Goal: Task Accomplishment & Management: Manage account settings

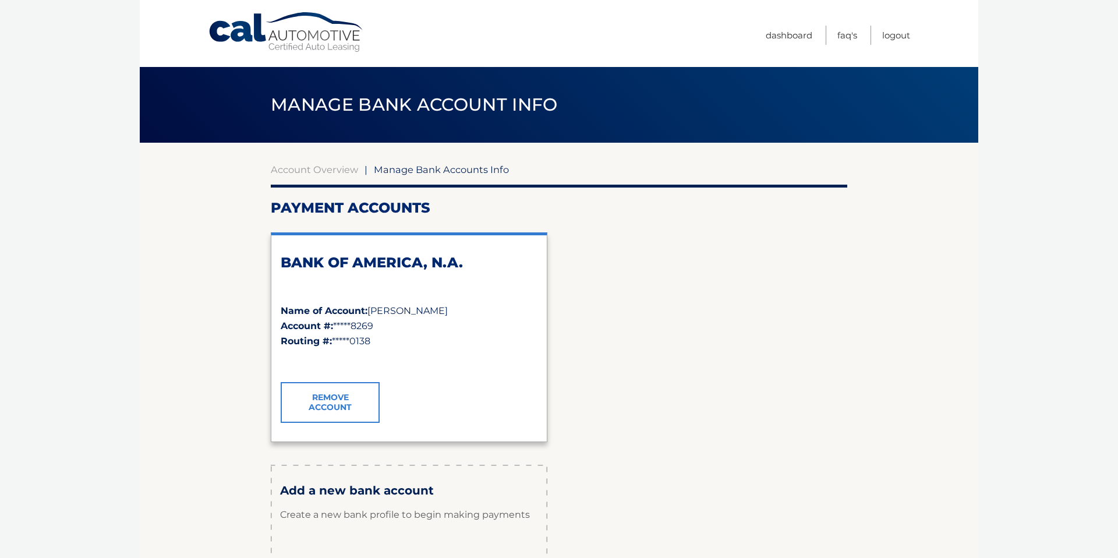
click at [323, 41] on link "Cal Automotive" at bounding box center [286, 32] width 157 height 41
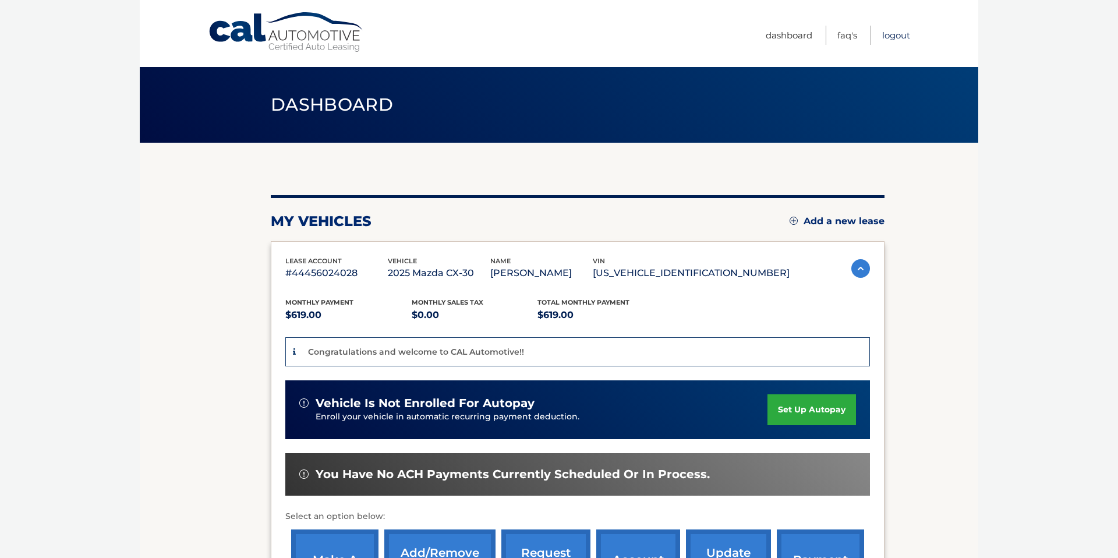
click at [887, 40] on link "Logout" at bounding box center [896, 35] width 28 height 19
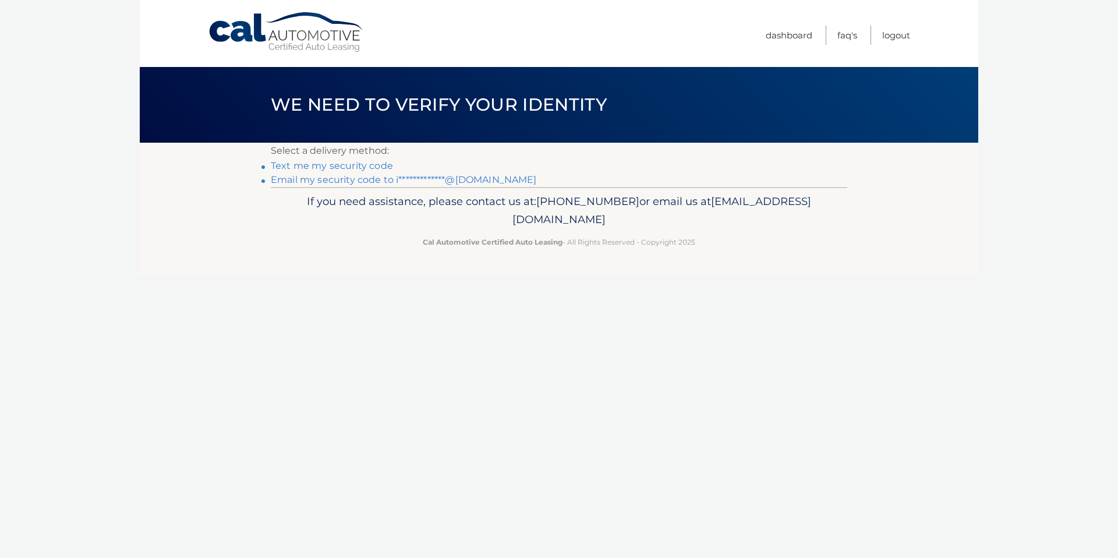
click at [279, 164] on link "Text me my security code" at bounding box center [332, 165] width 122 height 11
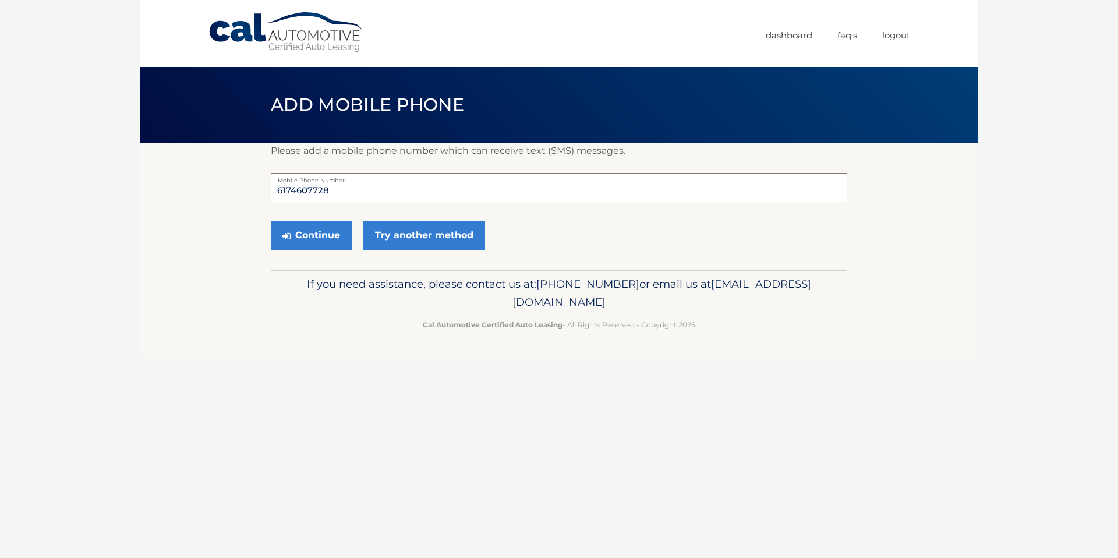
drag, startPoint x: 339, startPoint y: 187, endPoint x: 253, endPoint y: 187, distance: 86.2
click at [253, 187] on section "Please add a mobile phone number which can receive text (SMS) messages. 6174607…" at bounding box center [559, 206] width 838 height 127
type input "6172307440"
click at [309, 236] on button "Continue" at bounding box center [311, 235] width 81 height 29
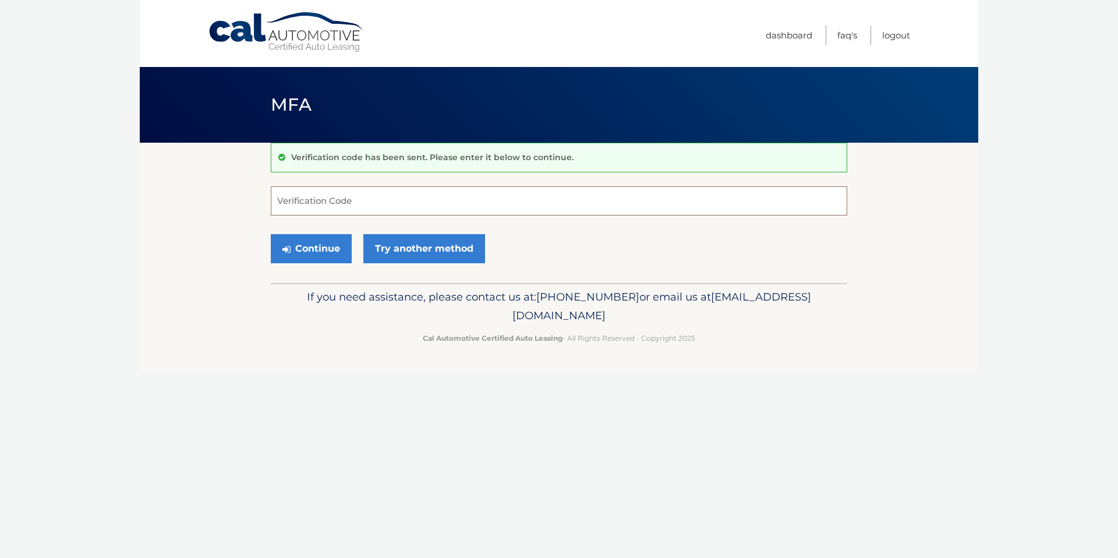
click at [821, 207] on input "Verification Code" at bounding box center [559, 200] width 576 height 29
type input "913964"
click at [309, 240] on button "Continue" at bounding box center [311, 248] width 81 height 29
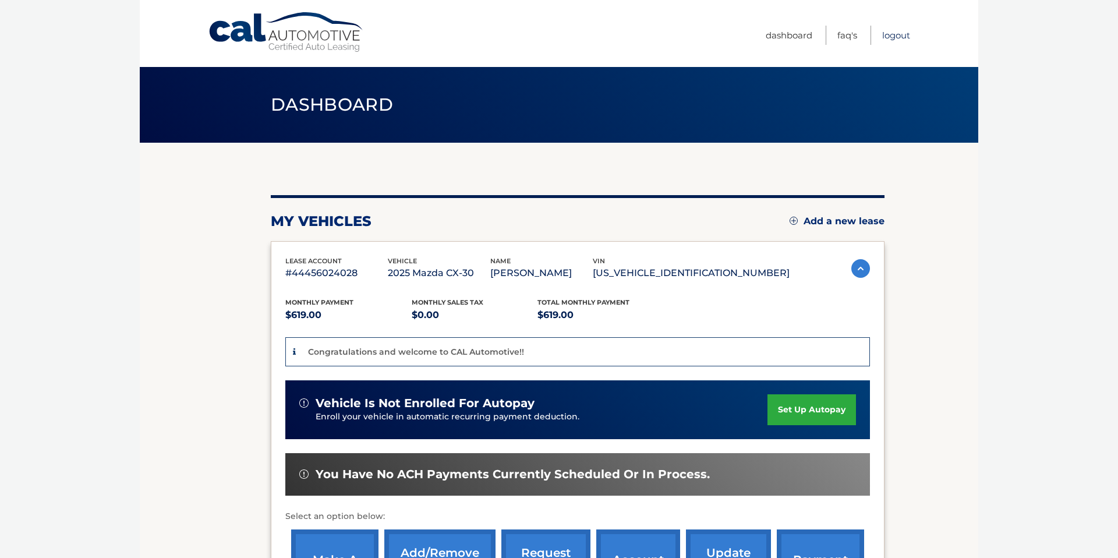
click at [908, 37] on link "Logout" at bounding box center [896, 35] width 28 height 19
